Goal: Transaction & Acquisition: Purchase product/service

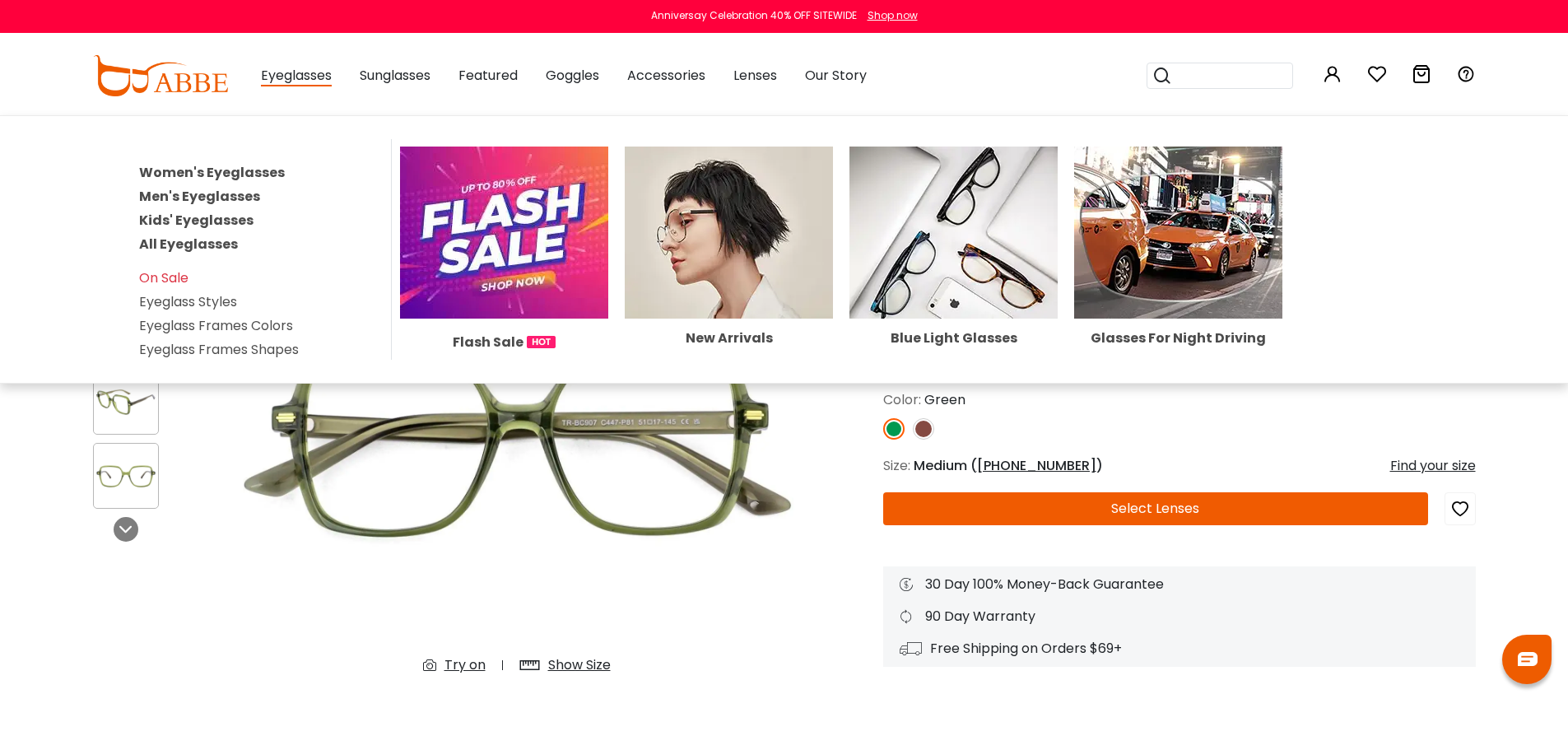
click at [274, 171] on link "Women's Eyeglasses" at bounding box center [211, 172] width 146 height 19
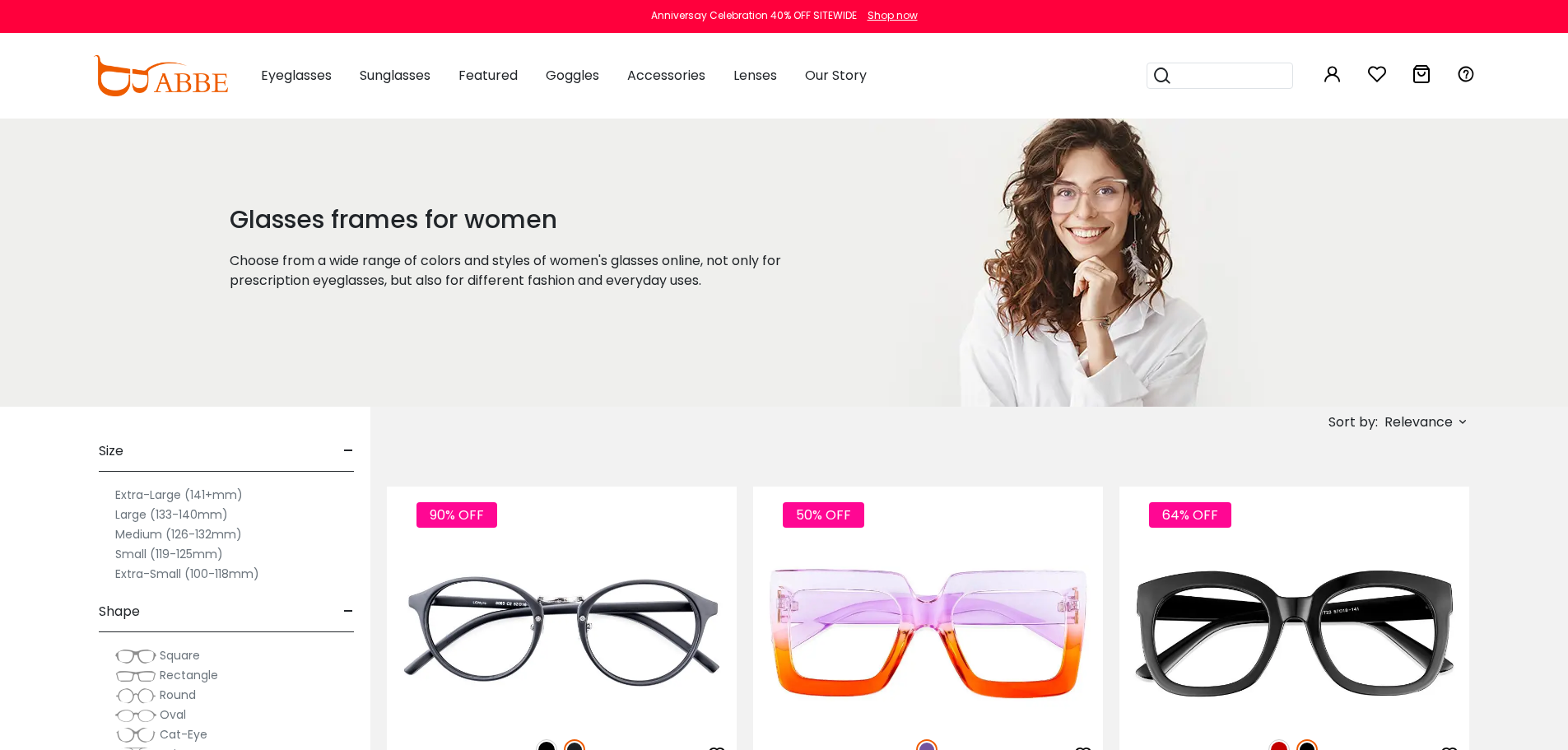
click at [124, 551] on label "Small (119-125mm)" at bounding box center [169, 553] width 108 height 20
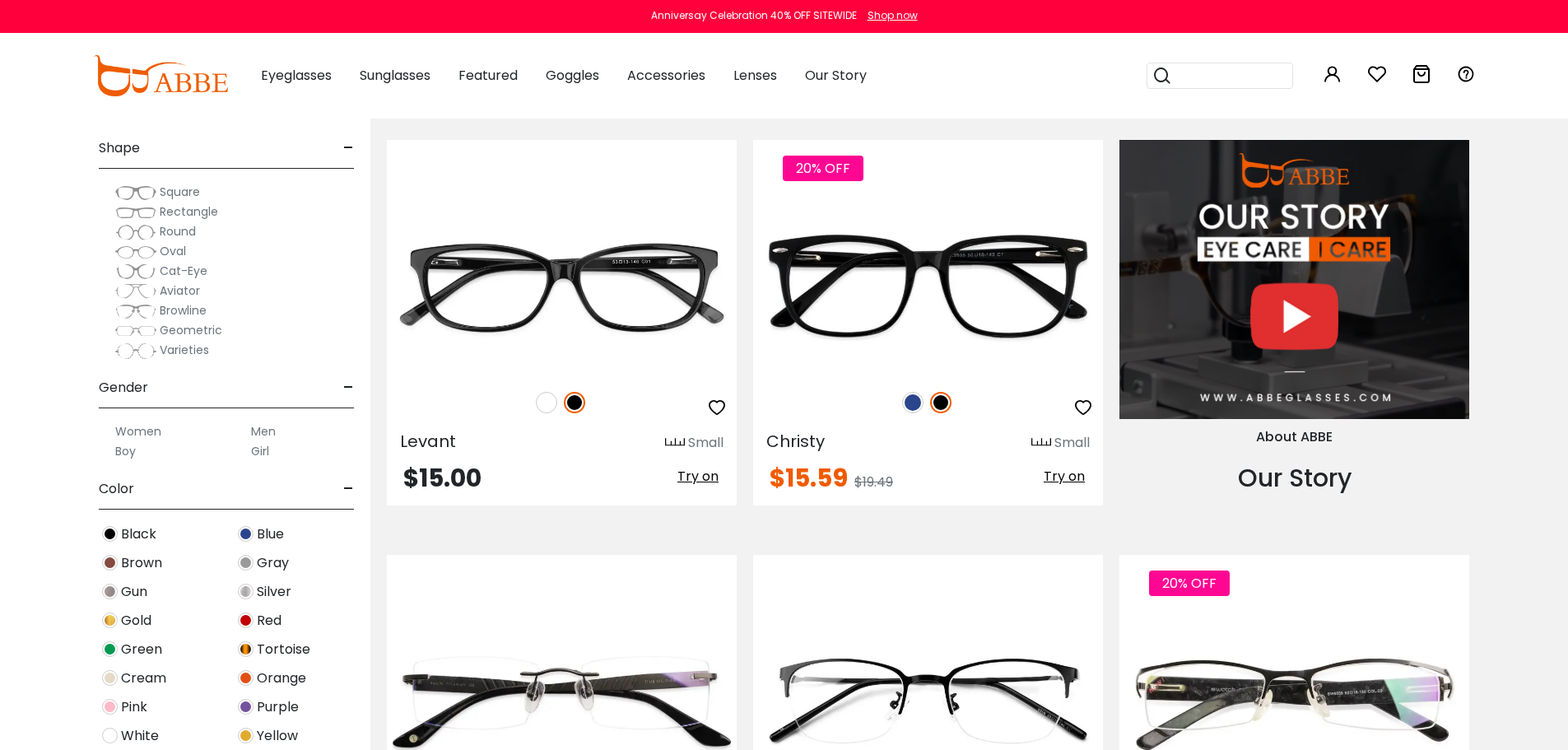
scroll to position [247, 0]
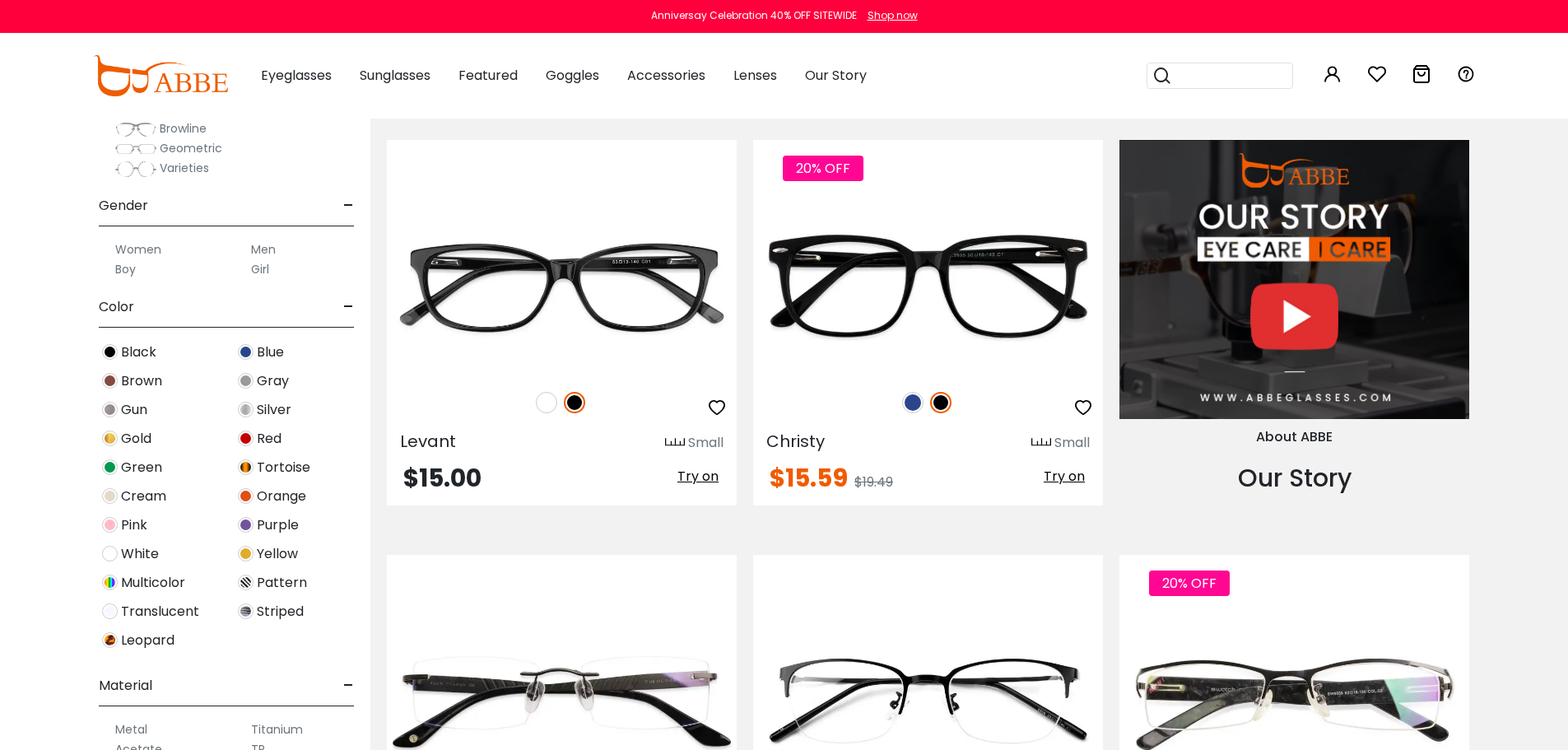
click at [246, 524] on img at bounding box center [245, 525] width 15 height 15
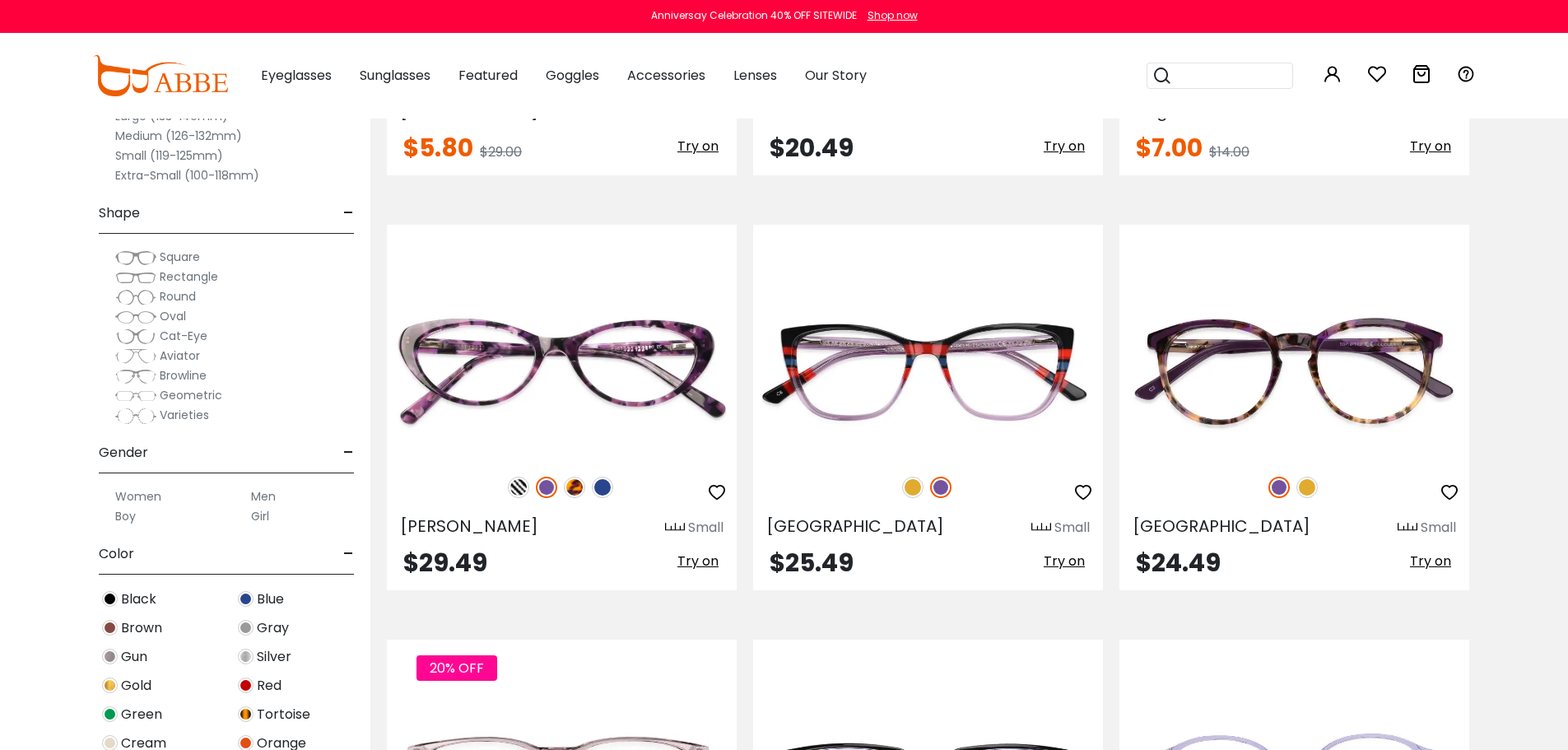
scroll to position [659, 0]
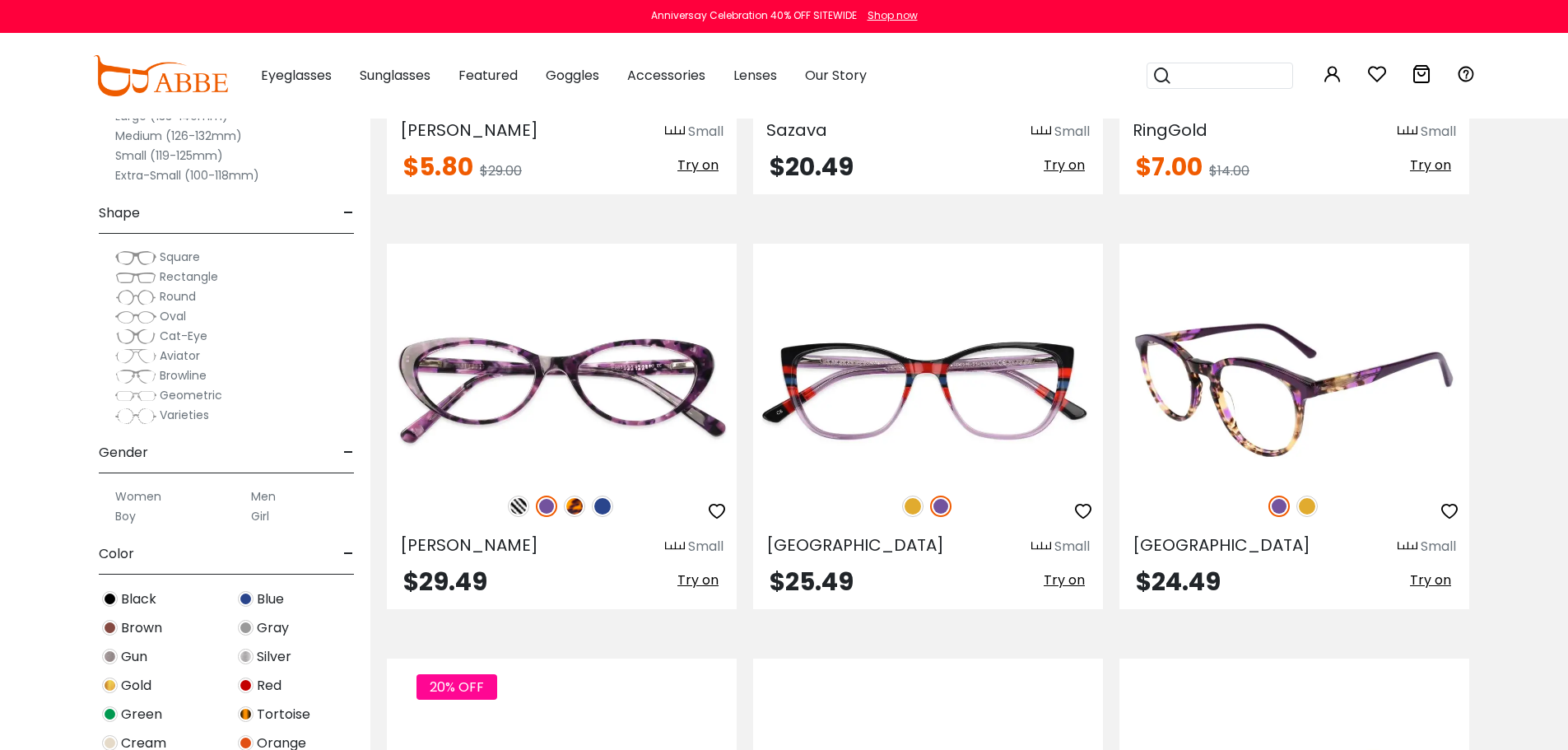
click at [1254, 409] on img at bounding box center [1294, 390] width 350 height 176
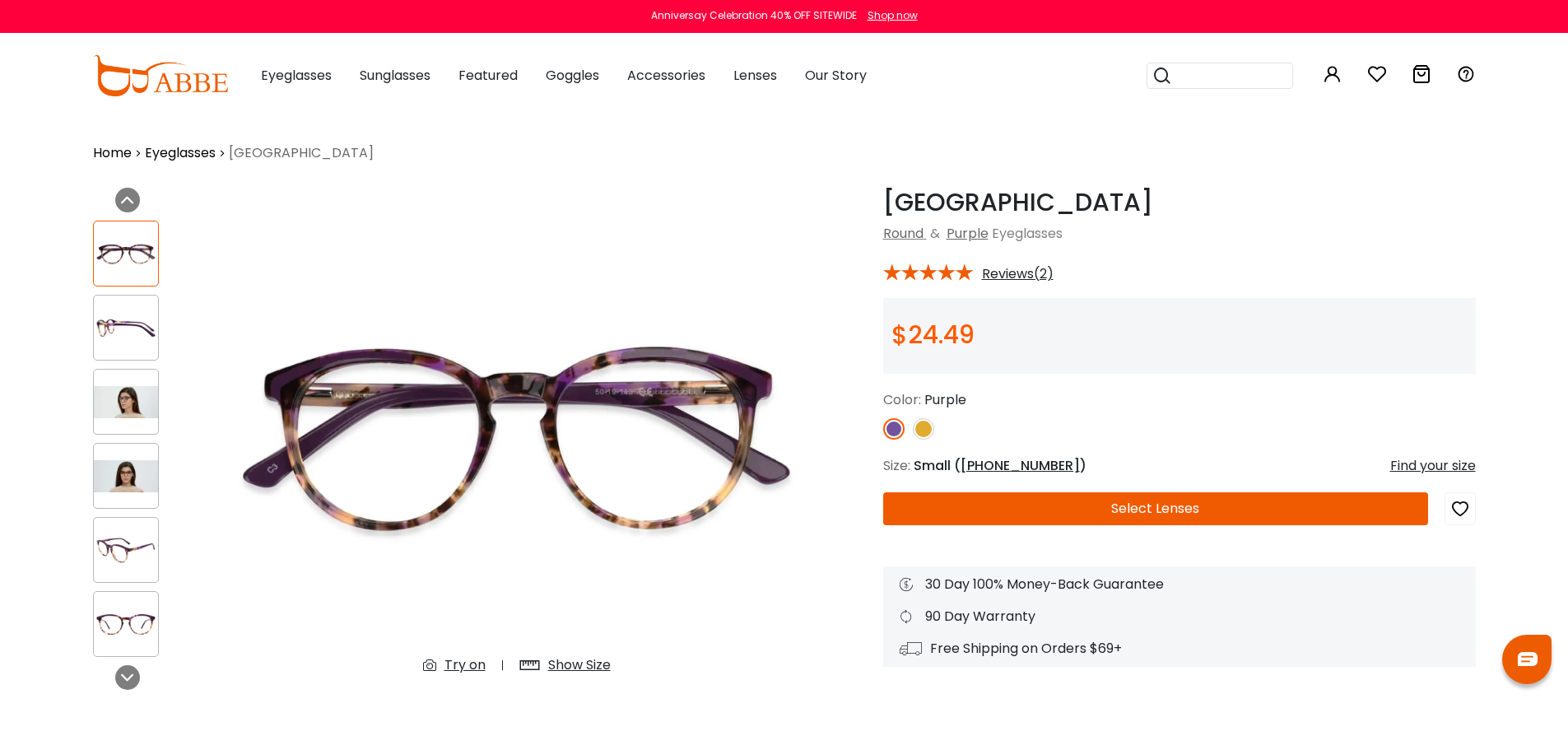
click at [145, 396] on img at bounding box center [125, 402] width 64 height 32
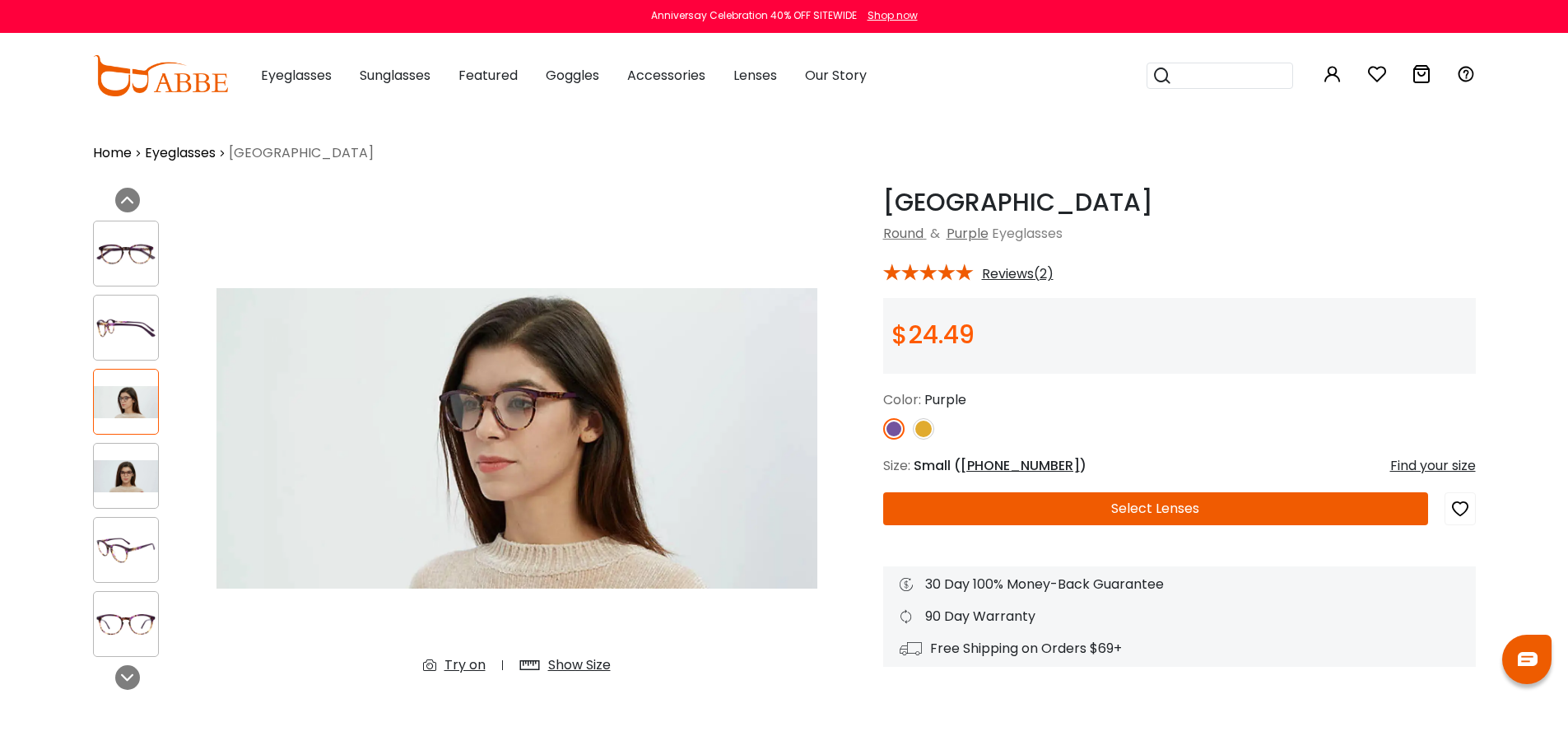
click at [135, 484] on img at bounding box center [125, 476] width 64 height 32
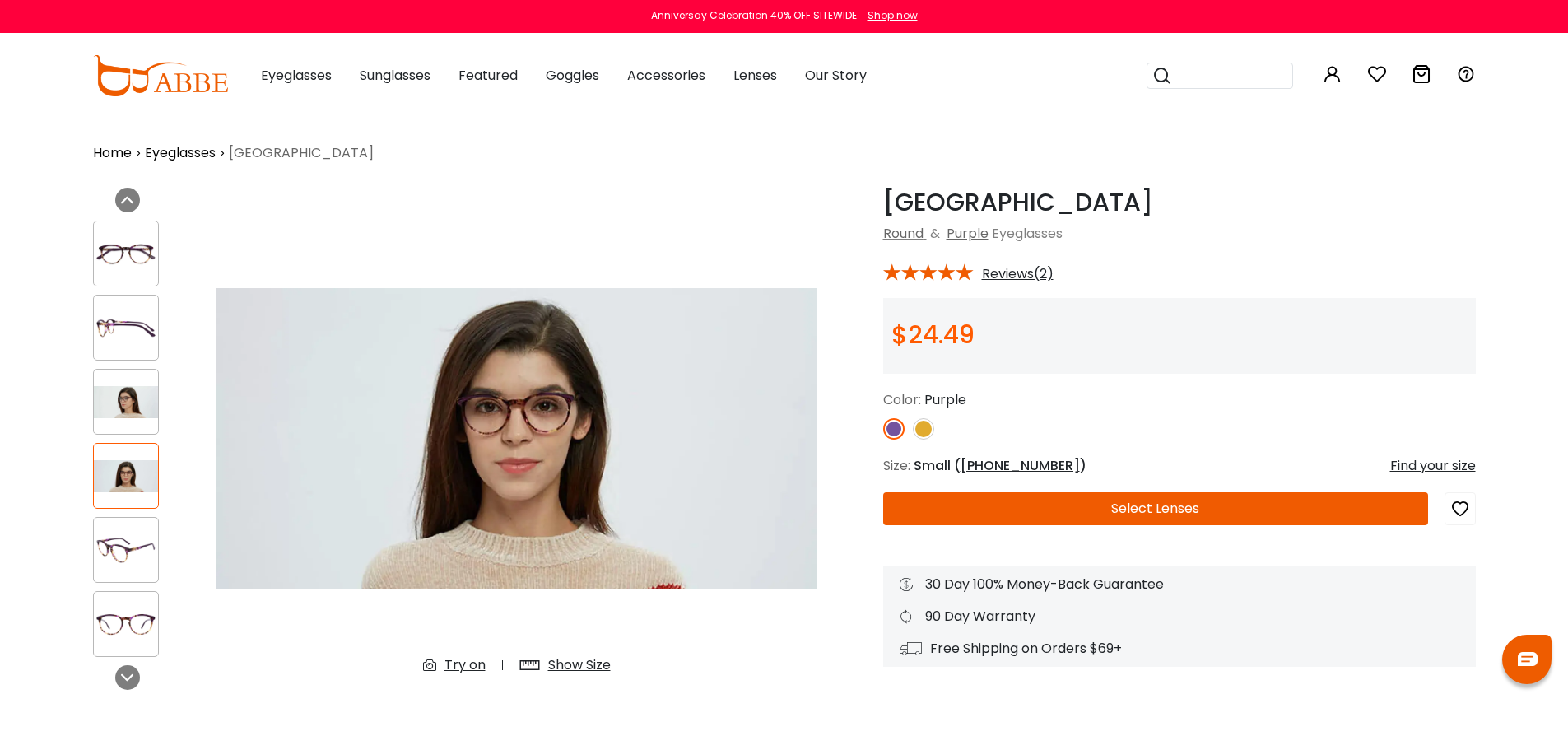
click at [124, 261] on img at bounding box center [125, 254] width 64 height 32
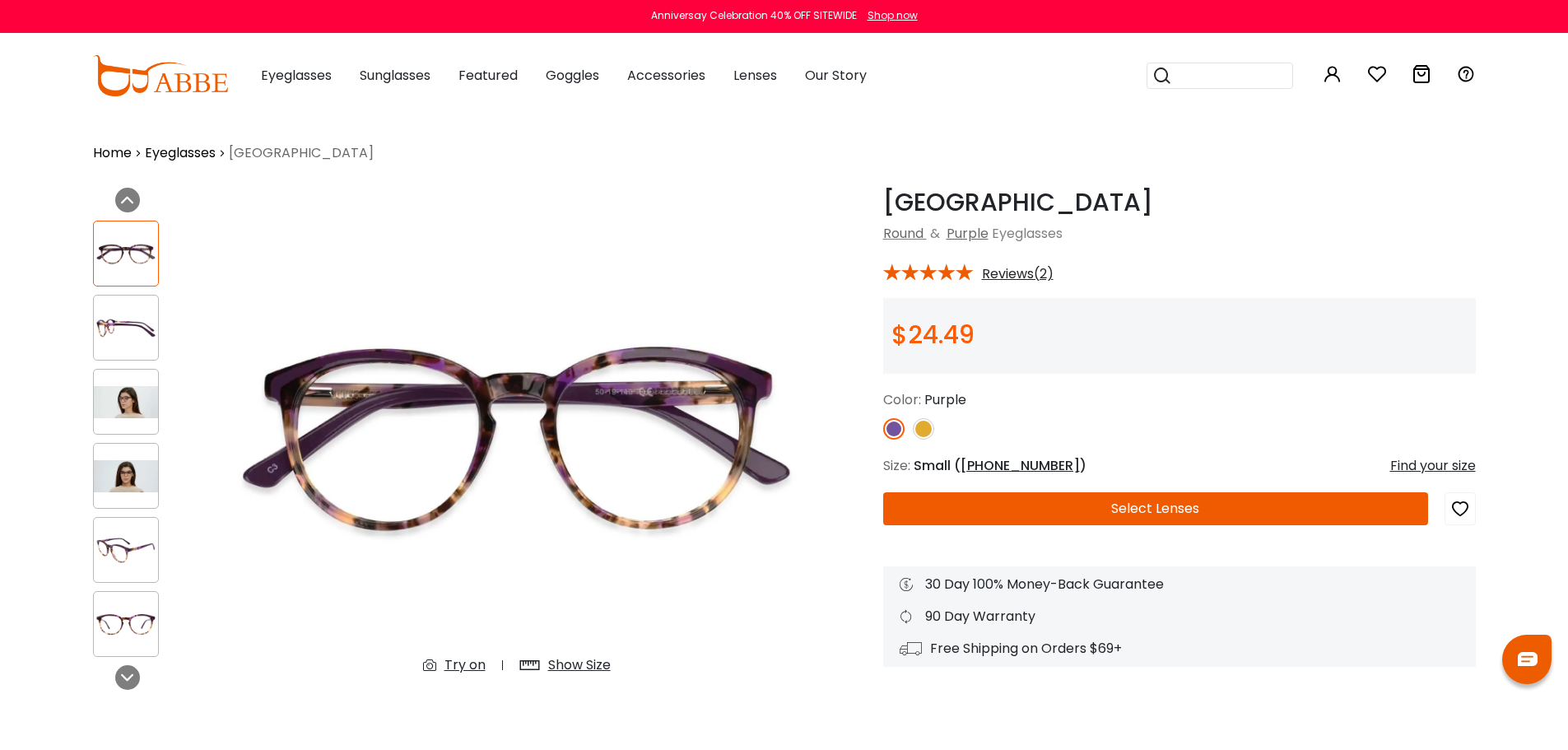
click at [125, 324] on img at bounding box center [125, 328] width 64 height 32
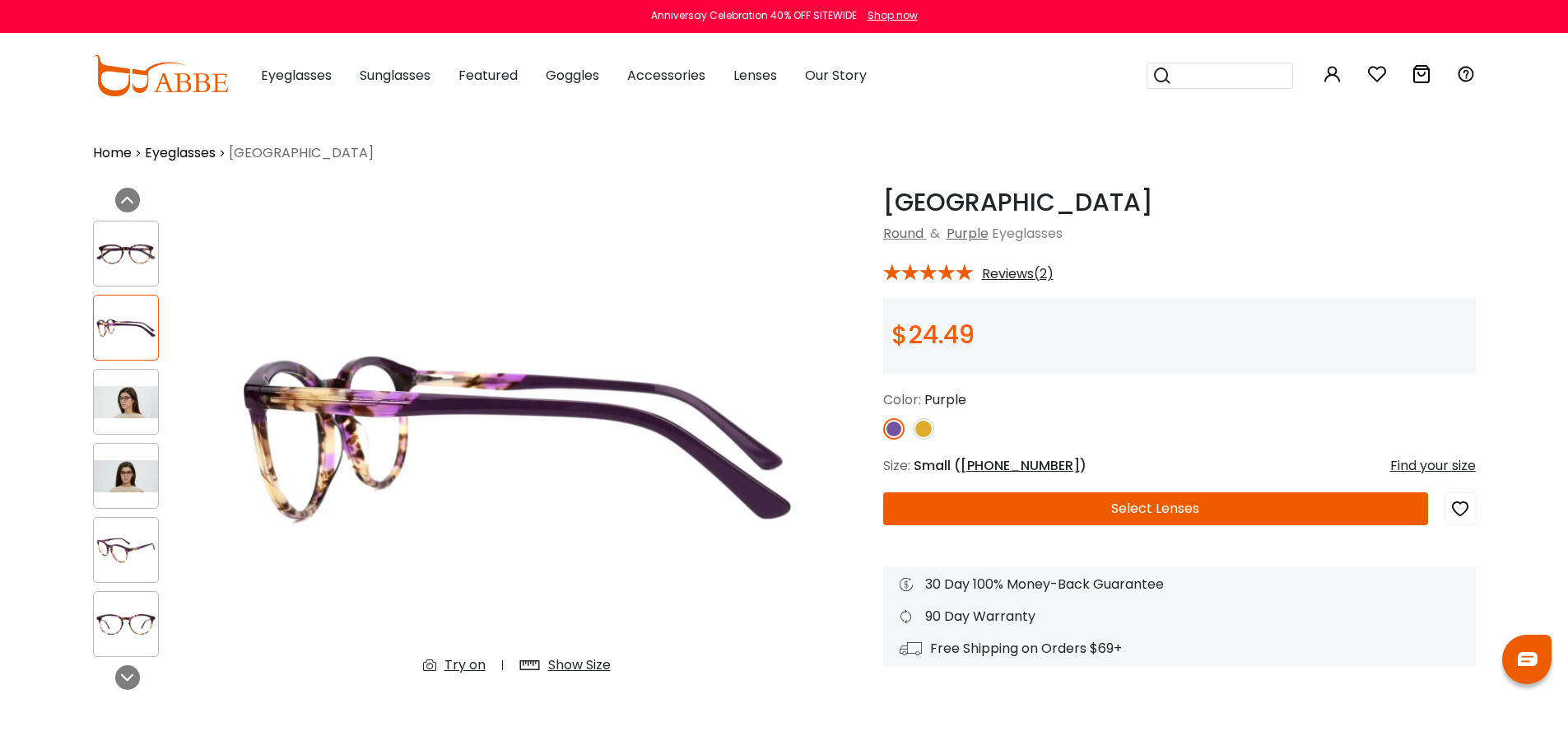
click at [128, 559] on img at bounding box center [125, 551] width 64 height 32
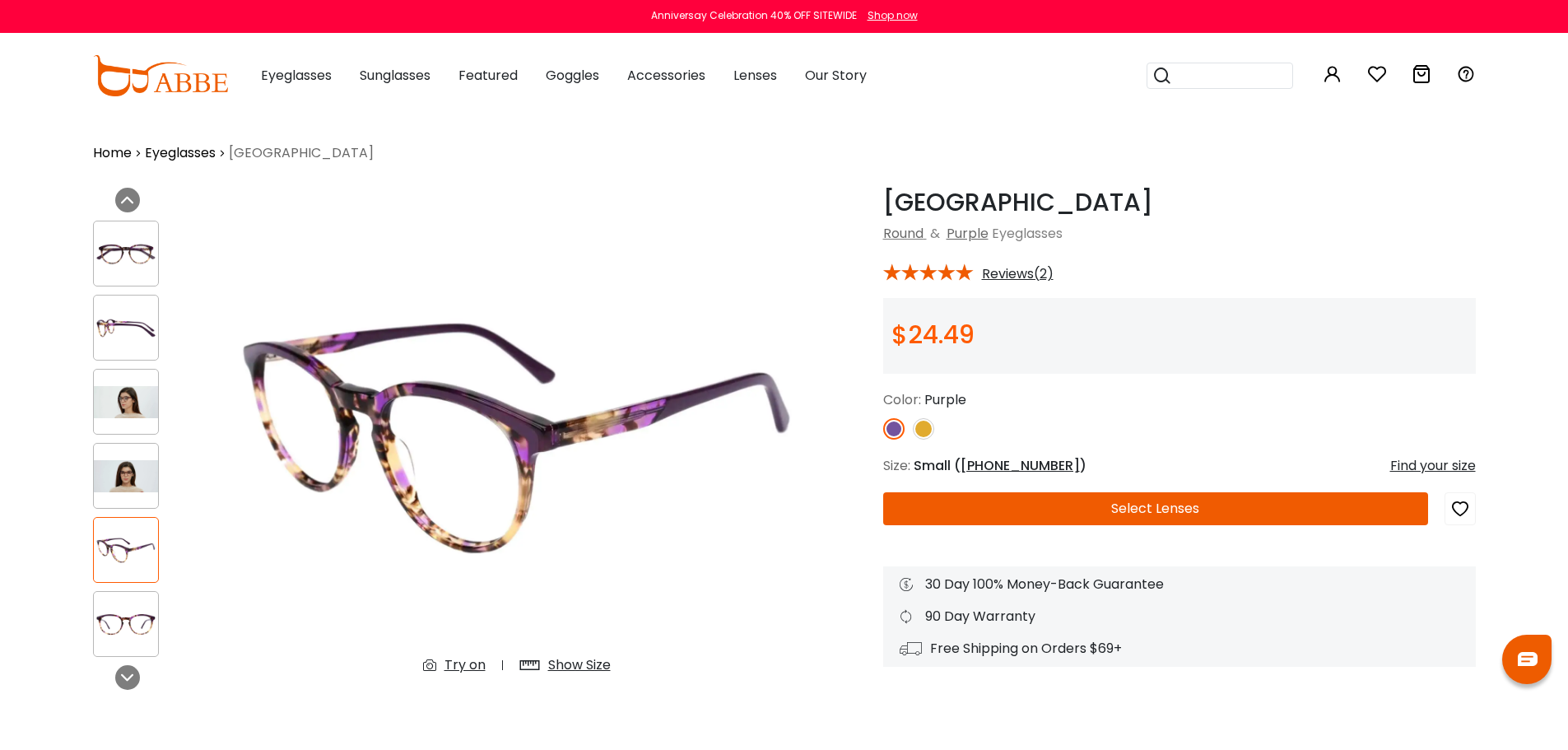
click at [138, 479] on img at bounding box center [125, 476] width 64 height 32
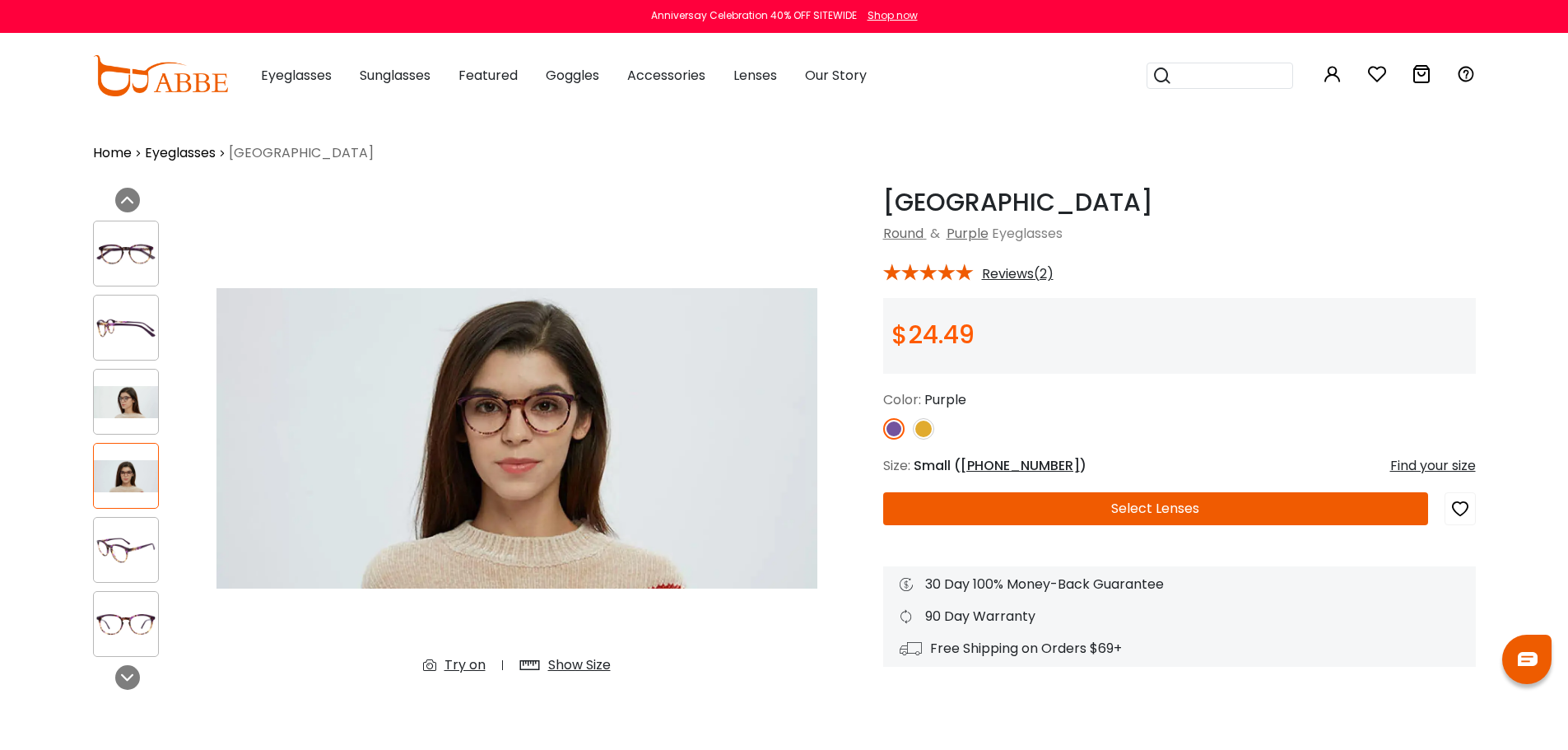
click at [133, 338] on img at bounding box center [125, 328] width 64 height 32
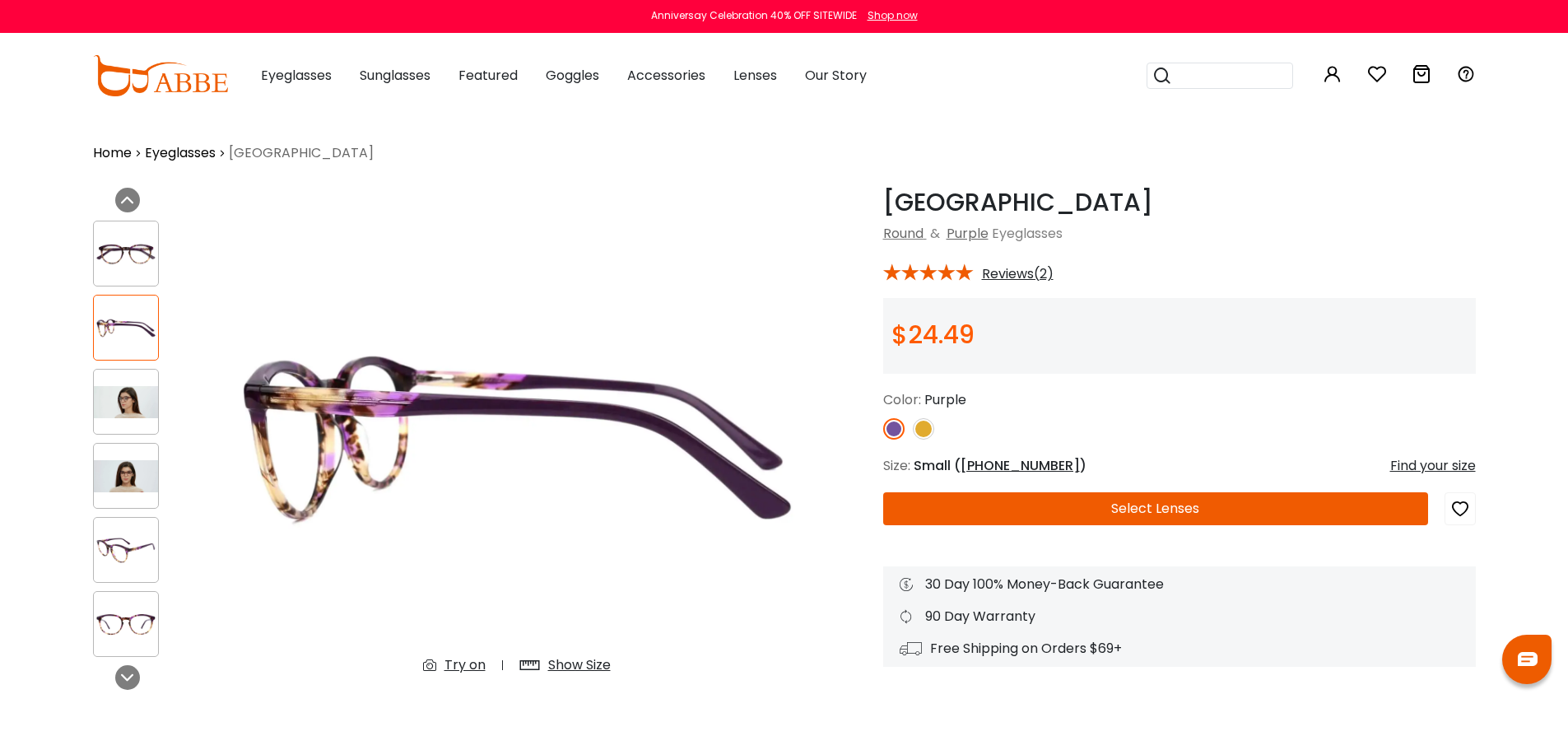
click at [135, 404] on img at bounding box center [125, 402] width 64 height 32
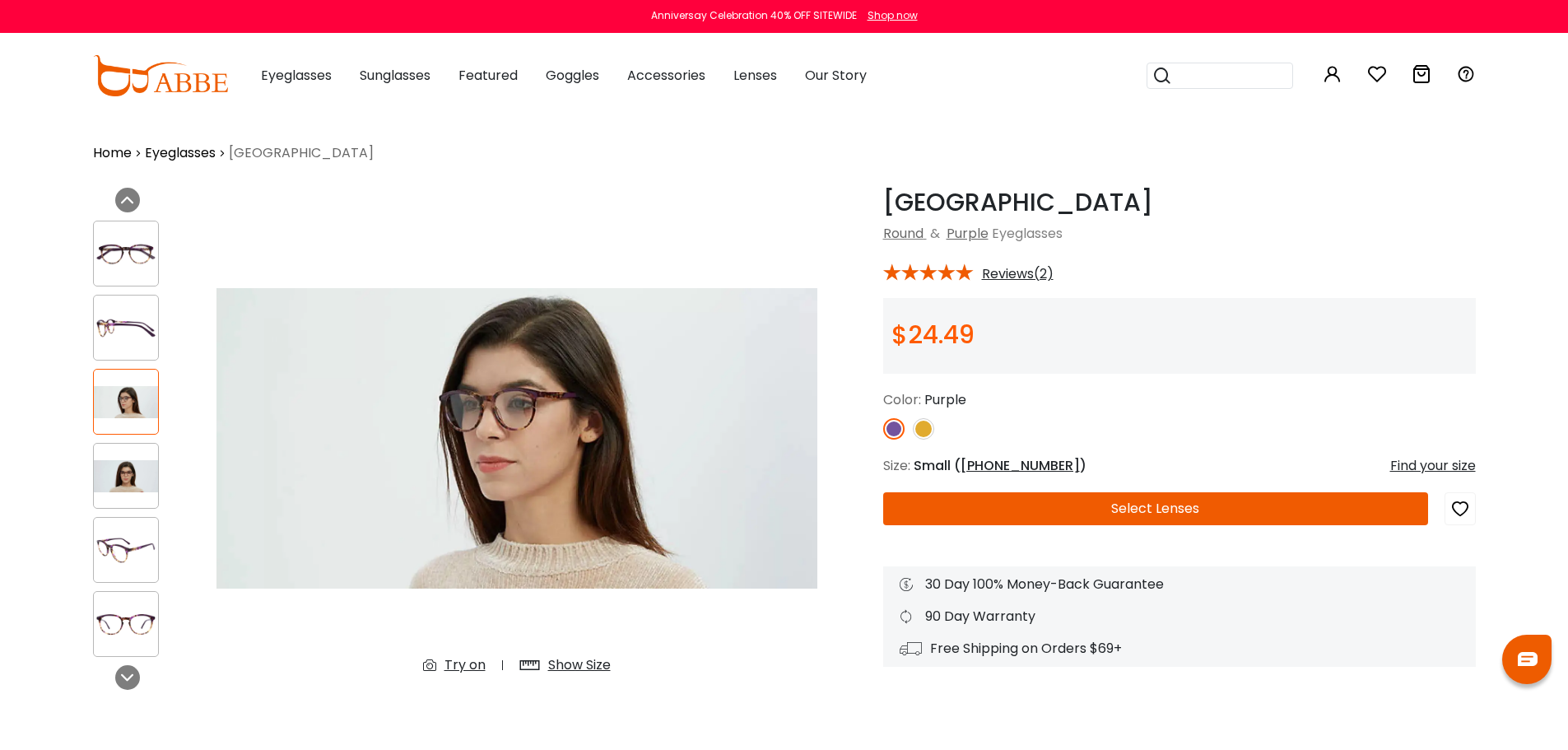
drag, startPoint x: 1541, startPoint y: 2, endPoint x: 1237, endPoint y: 167, distance: 345.9
drag, startPoint x: 1403, startPoint y: 2, endPoint x: 1252, endPoint y: 178, distance: 231.9
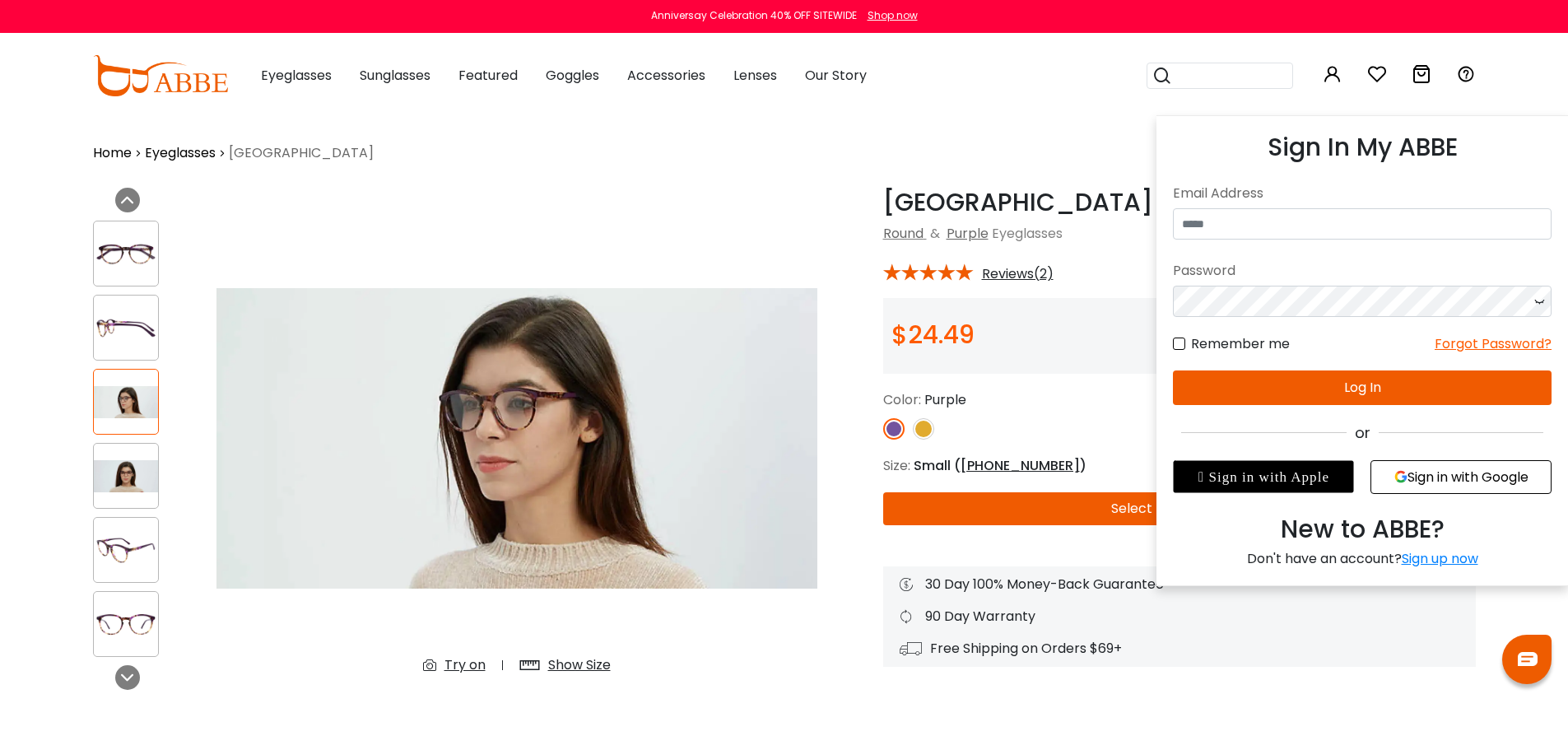
click at [1437, 476] on button "Sign in with Google" at bounding box center [1461, 477] width 182 height 34
click at [1460, 476] on button "Sign in with Google" at bounding box center [1461, 477] width 182 height 34
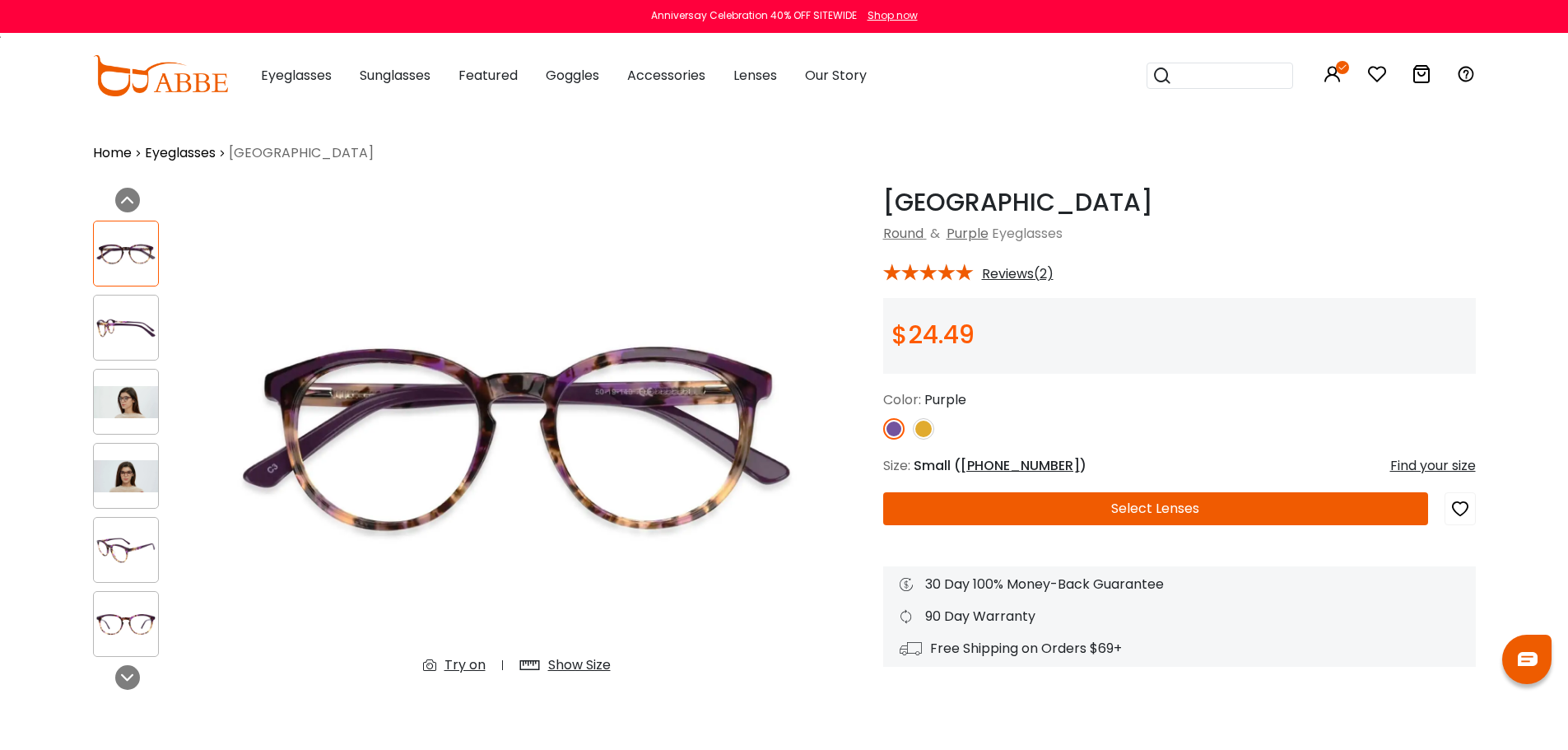
click at [1461, 505] on icon "button" at bounding box center [1460, 509] width 20 height 30
